Goal: Information Seeking & Learning: Learn about a topic

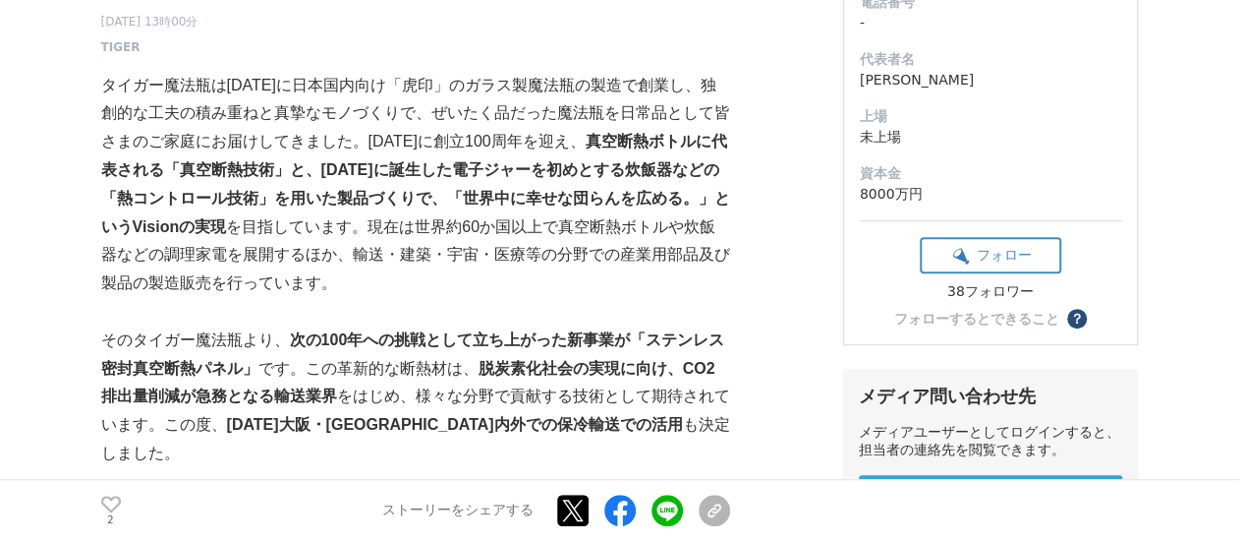
scroll to position [197, 0]
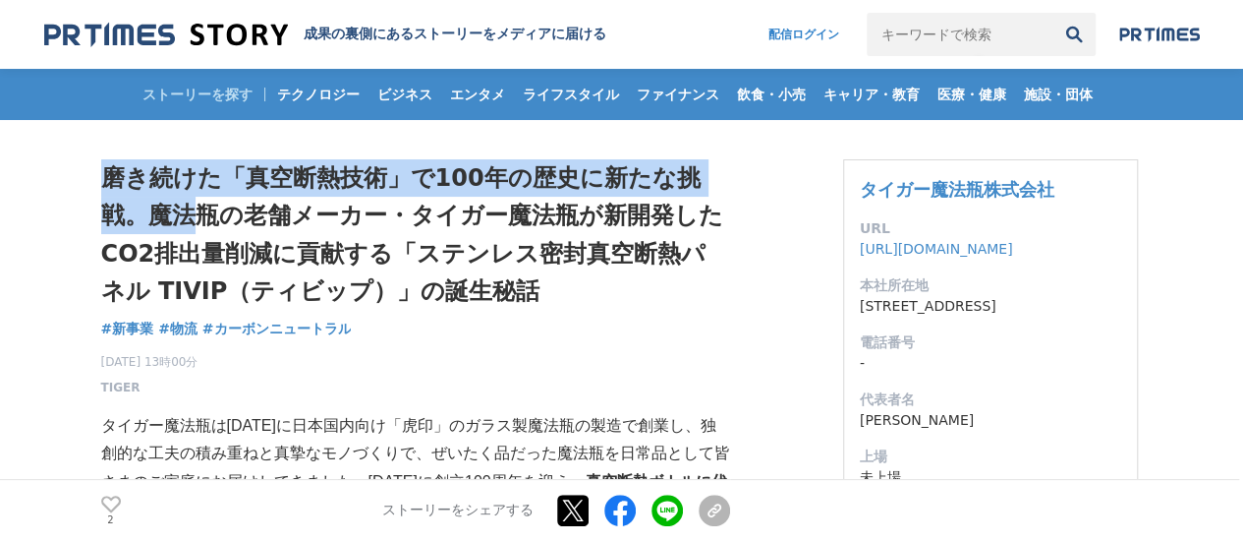
drag, startPoint x: 107, startPoint y: 180, endPoint x: 201, endPoint y: 235, distance: 108.4
click at [201, 235] on h1 "磨き続けた「真空断熱技術」で100年の歴史に新たな挑戦。魔法瓶の老舗メーカー・タイガー魔法瓶が新開発したCO2排出量削減に貢献する「ステンレス密封真空断熱パネ…" at bounding box center [415, 234] width 629 height 151
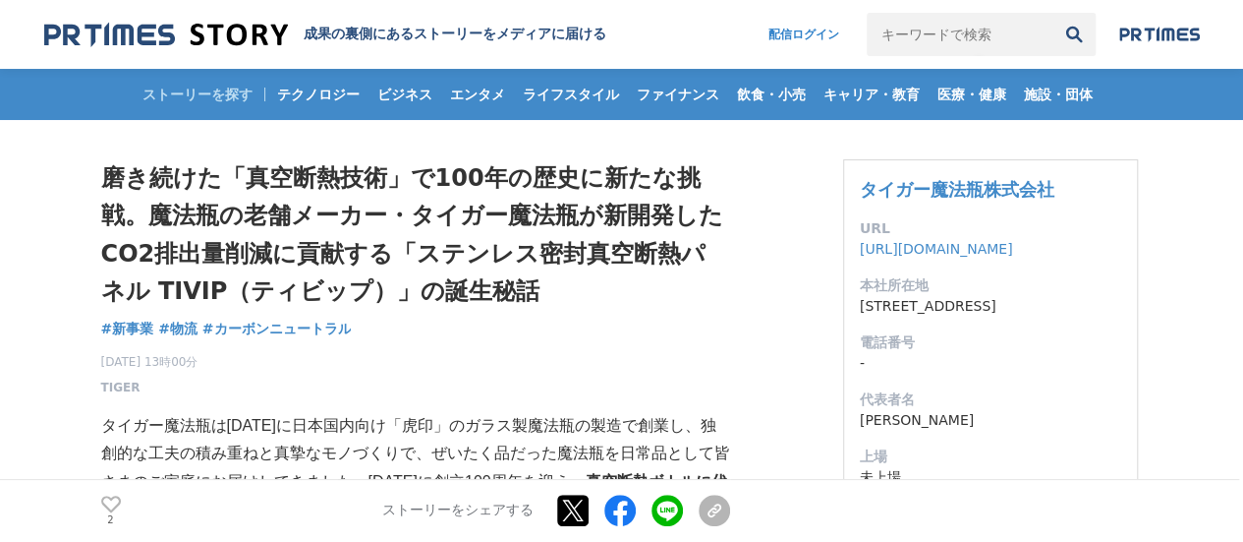
click at [297, 234] on h1 "磨き続けた「真空断熱技術」で100年の歴史に新たな挑戦。魔法瓶の老舗メーカー・タイガー魔法瓶が新開発したCO2排出量削減に貢献する「ステンレス密封真空断熱パネ…" at bounding box center [415, 234] width 629 height 151
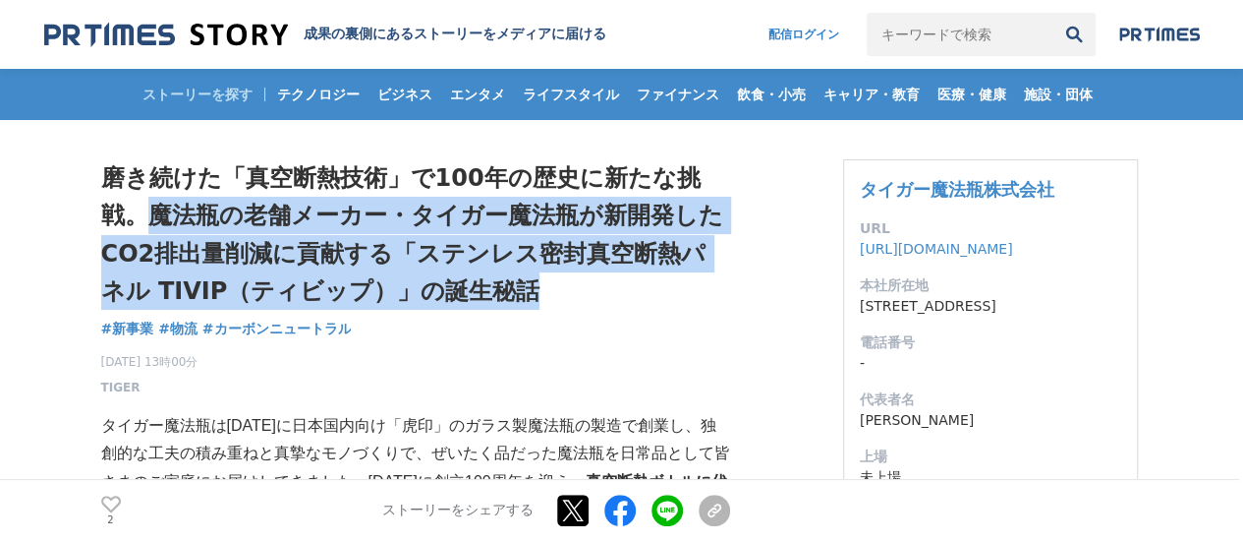
drag, startPoint x: 147, startPoint y: 215, endPoint x: 527, endPoint y: 294, distance: 387.5
click at [527, 294] on h1 "磨き続けた「真空断熱技術」で100年の歴史に新たな挑戦。魔法瓶の老舗メーカー・タイガー魔法瓶が新開発したCO2排出量削減に貢献する「ステンレス密封真空断熱パネ…" at bounding box center [415, 234] width 629 height 151
copy h1 "魔法瓶の老舗メーカー・タイガー魔法瓶が新開発したCO2排出量削減に貢献する「ステンレス密封真空断熱パネル TIVIP（ティビップ）」の誕生秘話"
